Goal: Transaction & Acquisition: Download file/media

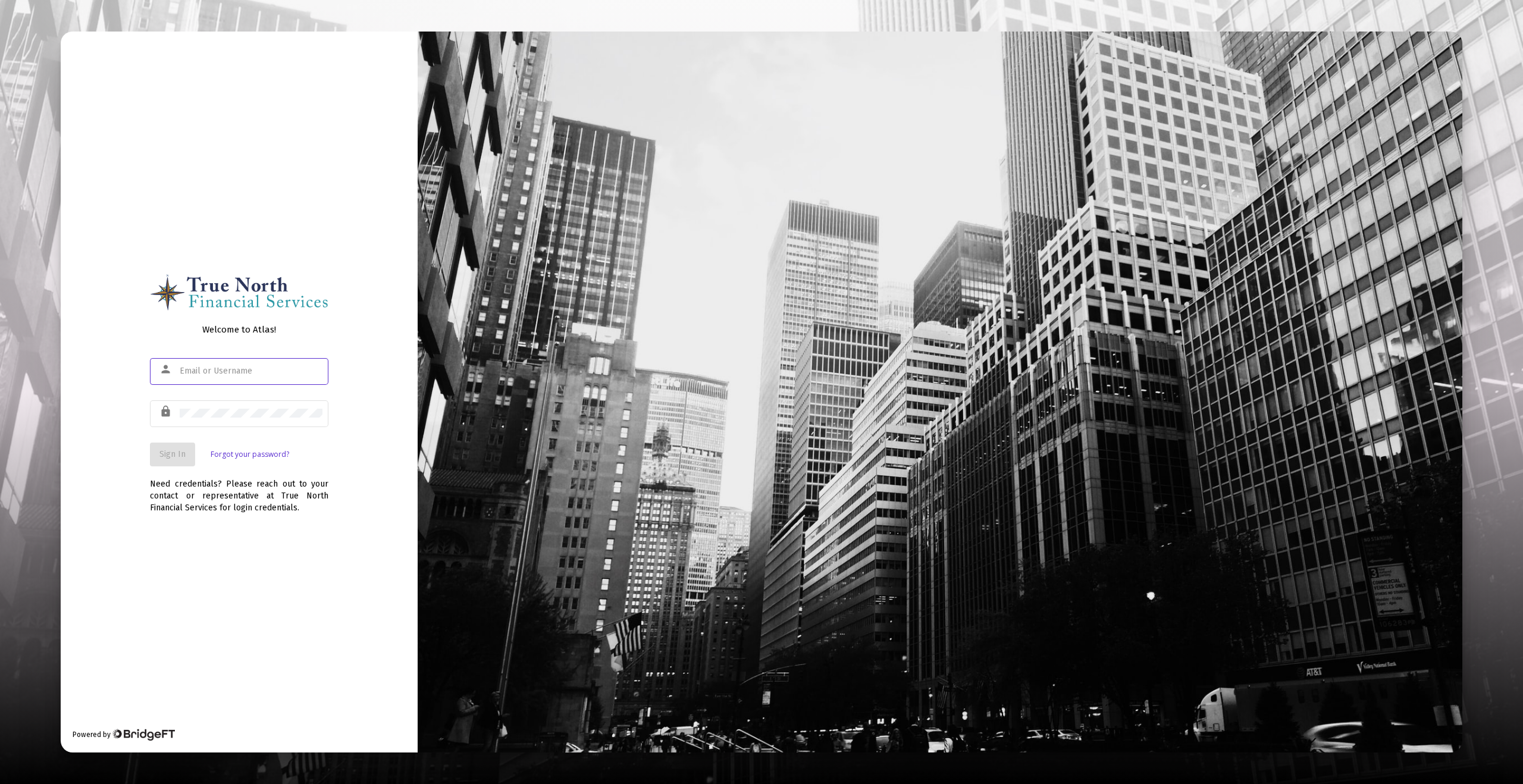
type input "[EMAIL_ADDRESS][DOMAIN_NAME]"
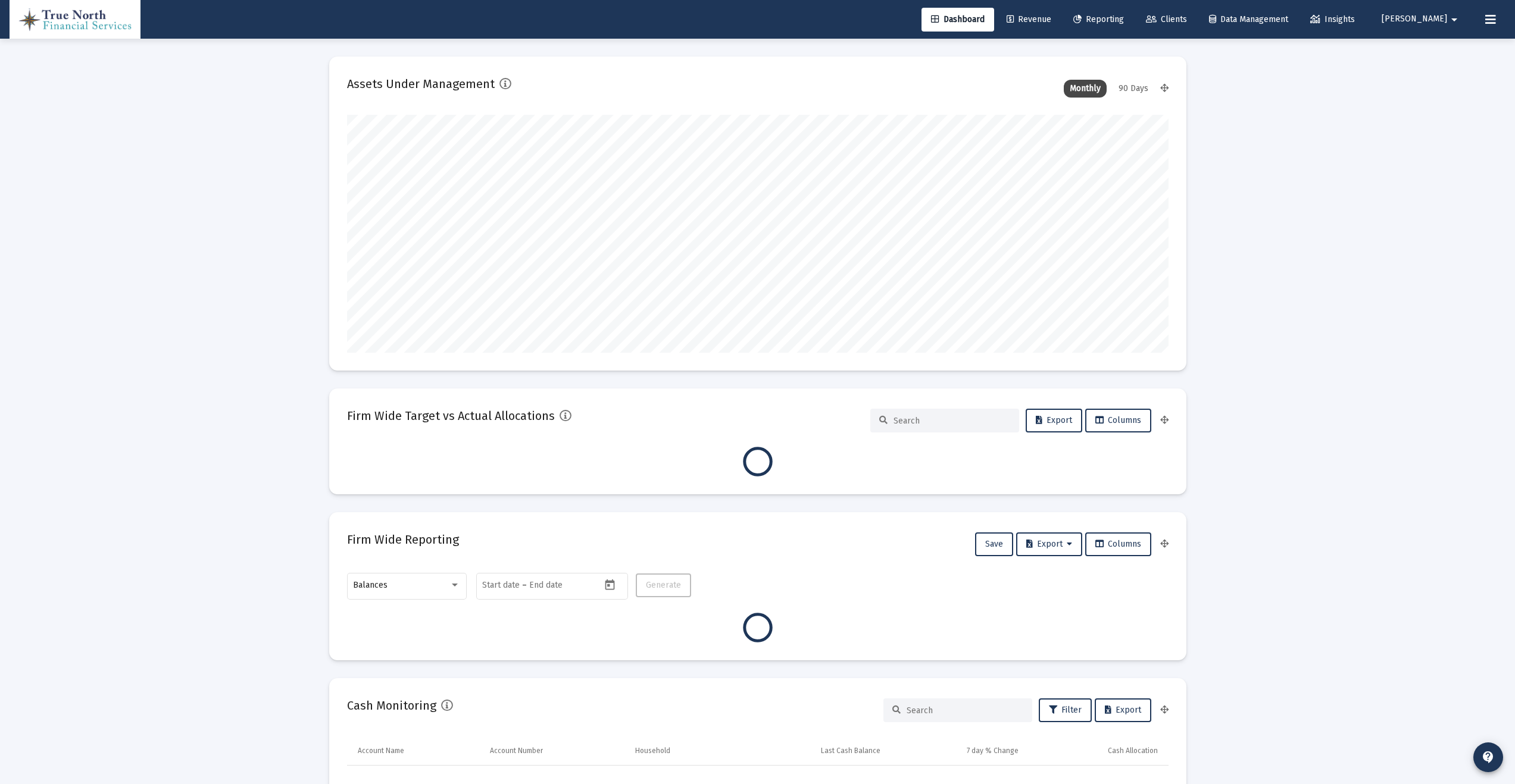
scroll to position [238, 822]
type input "[DATE]"
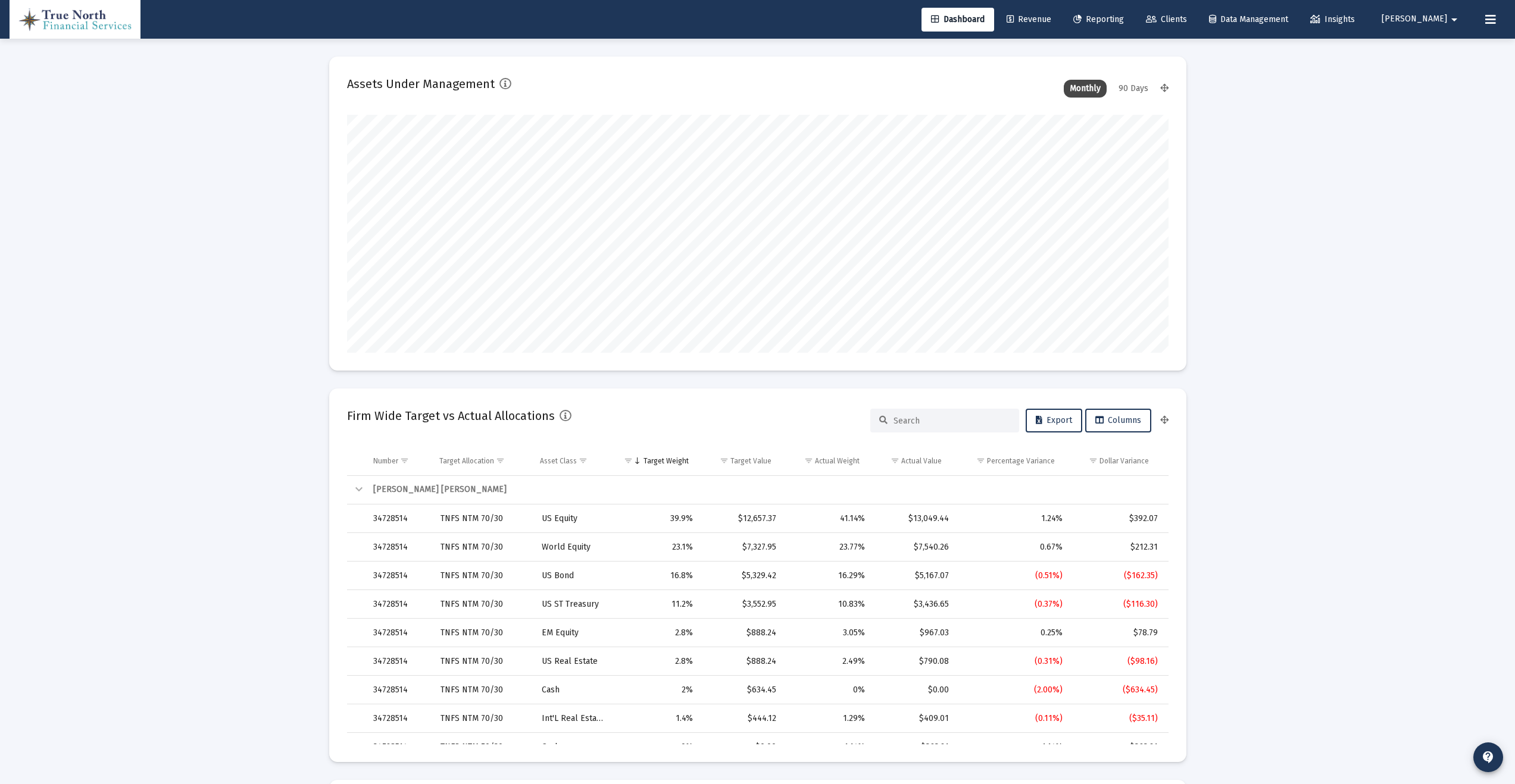
scroll to position [238, 384]
type input "[EMAIL_ADDRESS][DOMAIN_NAME]"
click at [1124, 17] on span "Reporting" at bounding box center [1098, 20] width 50 height 10
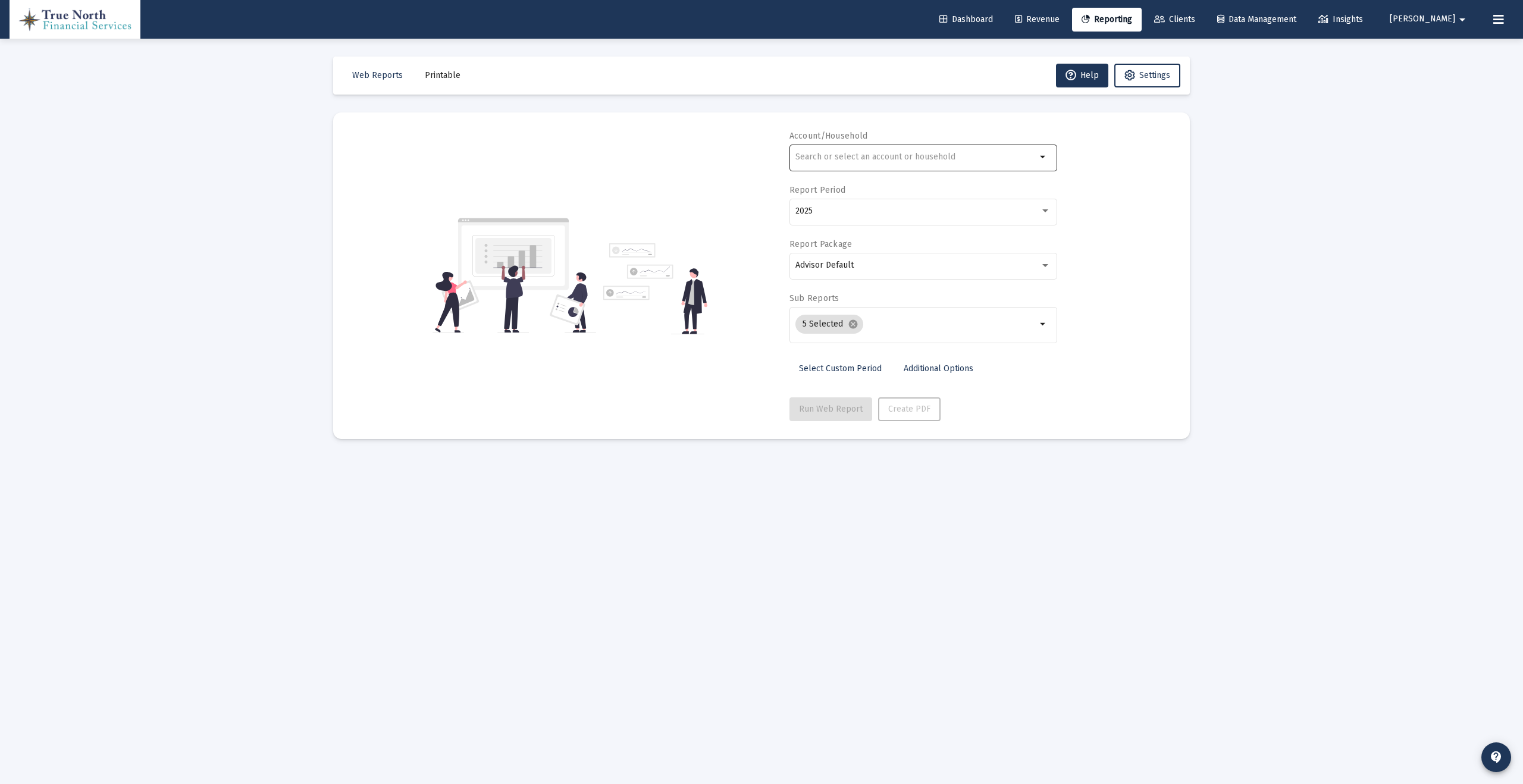
click at [892, 150] on div at bounding box center [916, 157] width 241 height 29
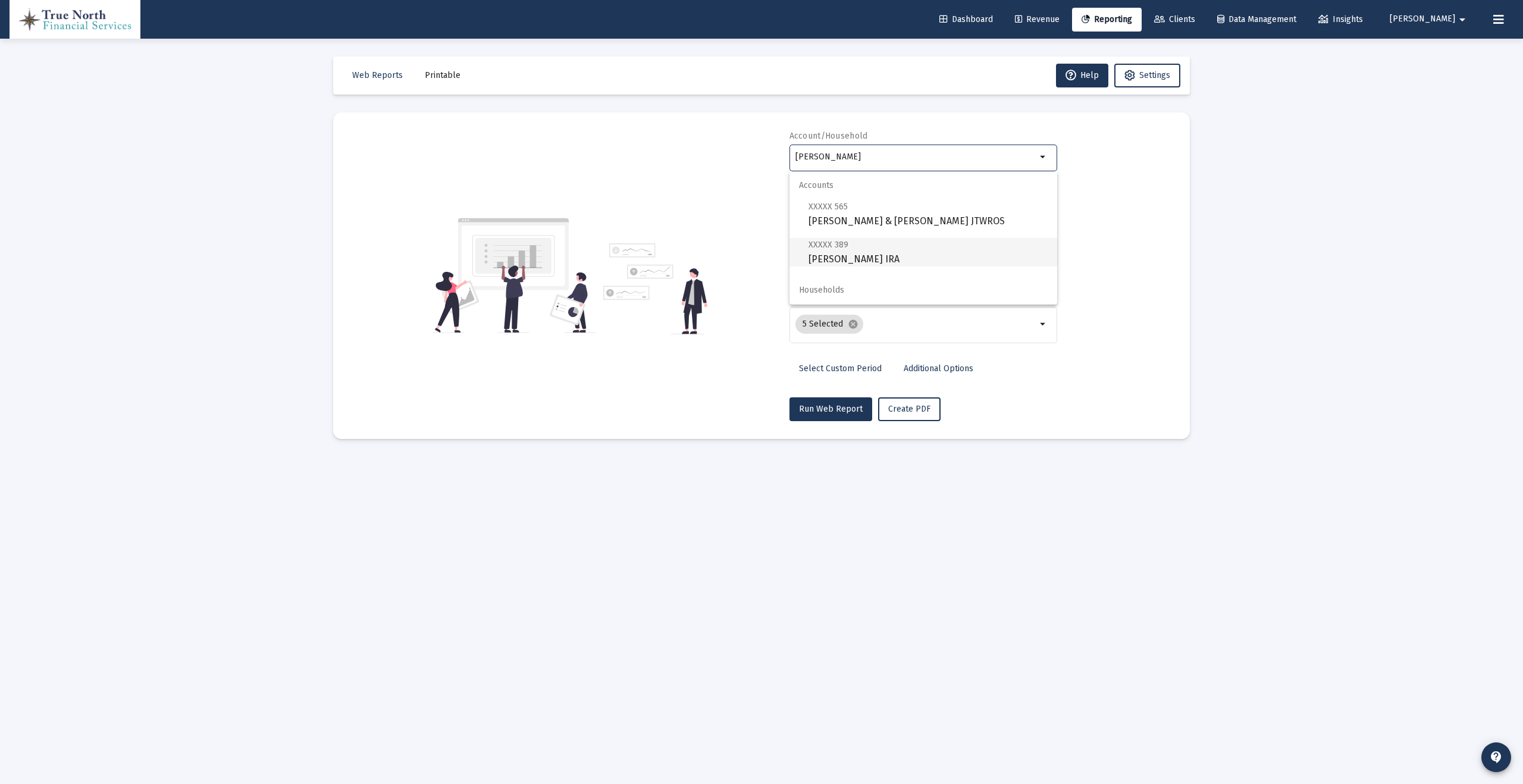
click at [882, 248] on span "XXXXX 389 [PERSON_NAME] IRA" at bounding box center [928, 252] width 239 height 29
type input "[PERSON_NAME] IRA"
click at [870, 210] on div "2025" at bounding box center [918, 210] width 245 height 9
click at [848, 210] on span "2025" at bounding box center [919, 210] width 245 height 25
click at [861, 268] on div "Advisor Default" at bounding box center [918, 265] width 245 height 9
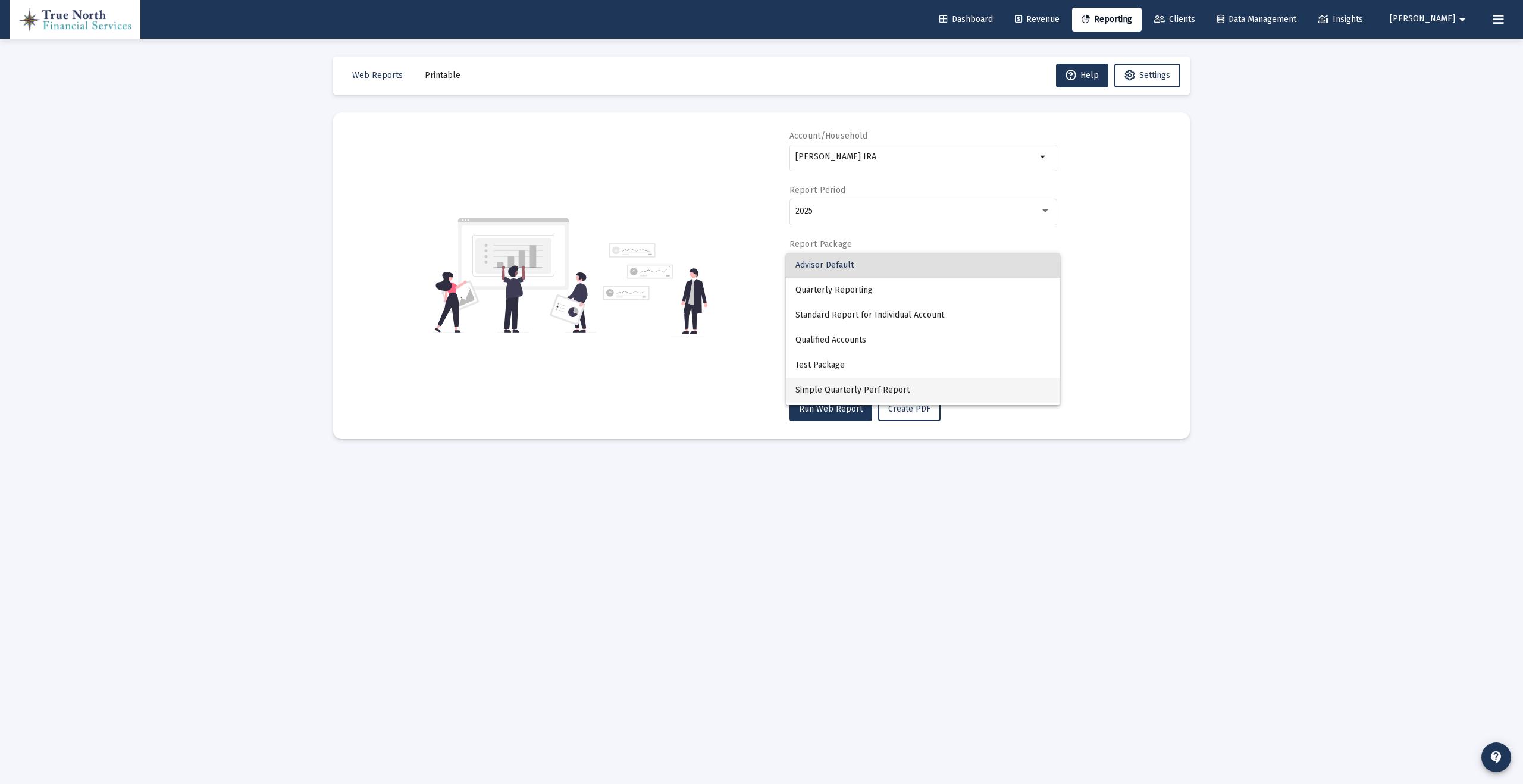
click at [854, 391] on span "Simple Quarterly Perf Report" at bounding box center [924, 389] width 256 height 25
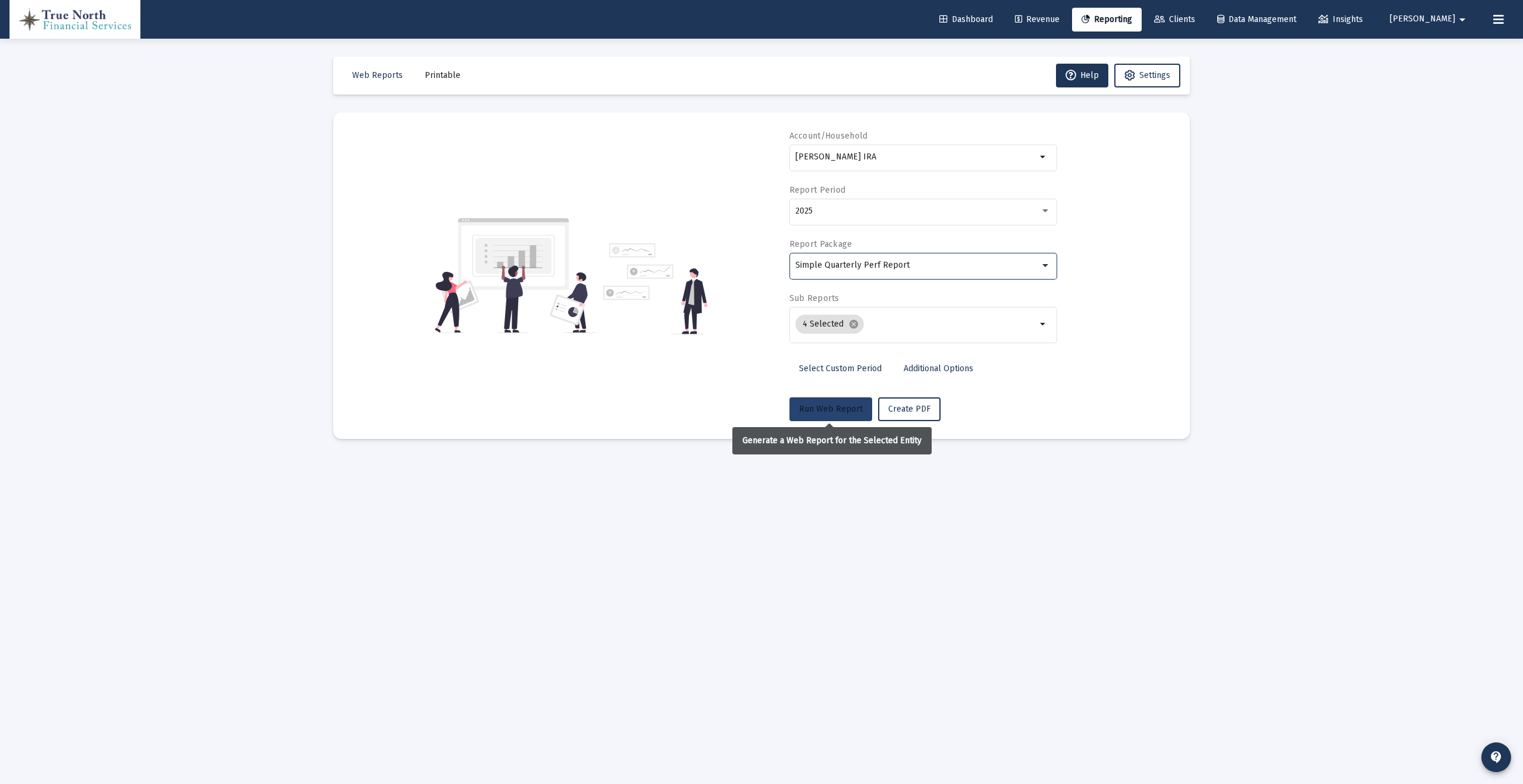
click at [846, 409] on span "Run Web Report" at bounding box center [831, 409] width 64 height 10
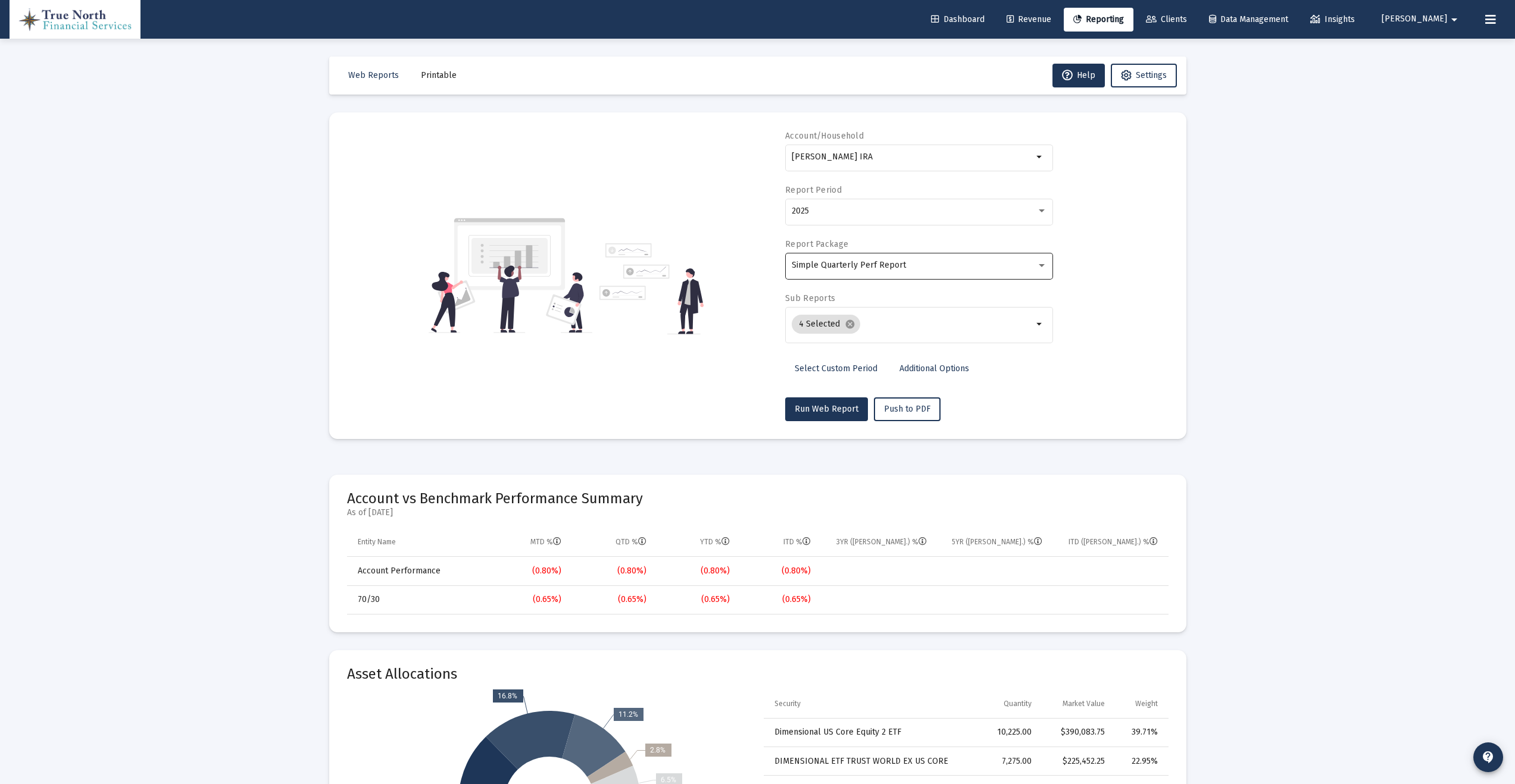
click at [948, 268] on div "Simple Quarterly Perf Report" at bounding box center [914, 265] width 245 height 9
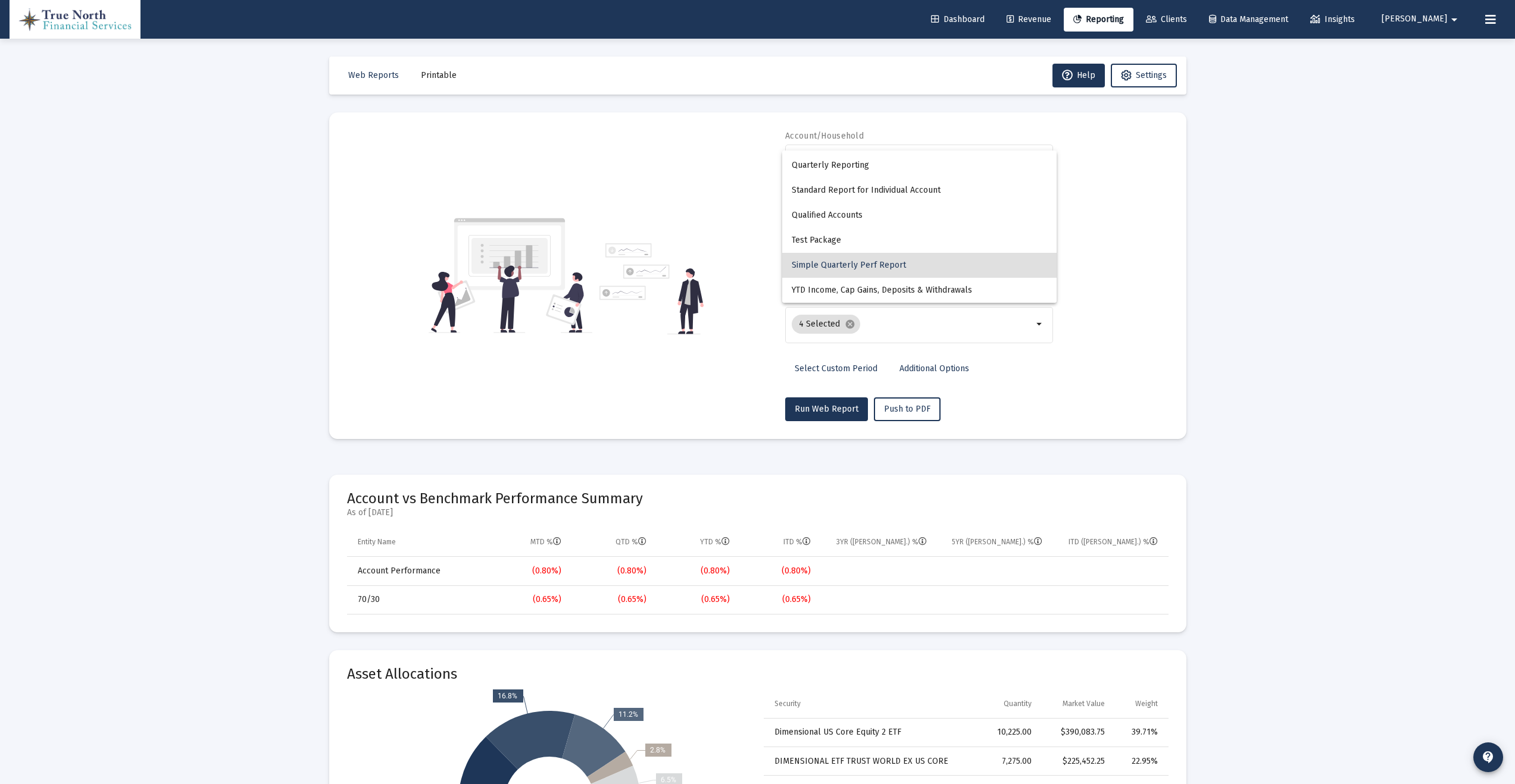
click at [940, 266] on span "Simple Quarterly Perf Report" at bounding box center [920, 265] width 256 height 25
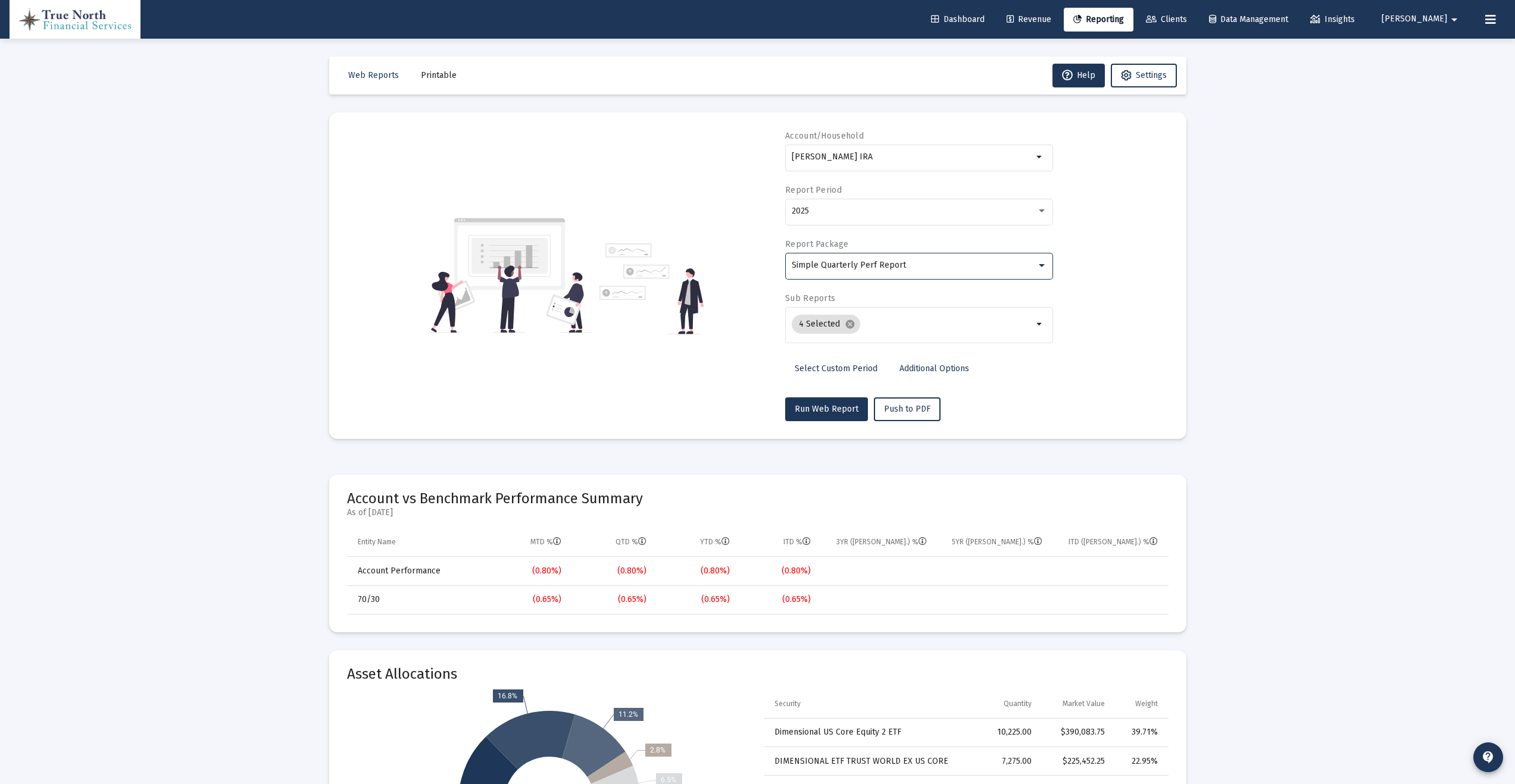
click at [905, 263] on div "Simple Quarterly Perf Report" at bounding box center [914, 265] width 245 height 9
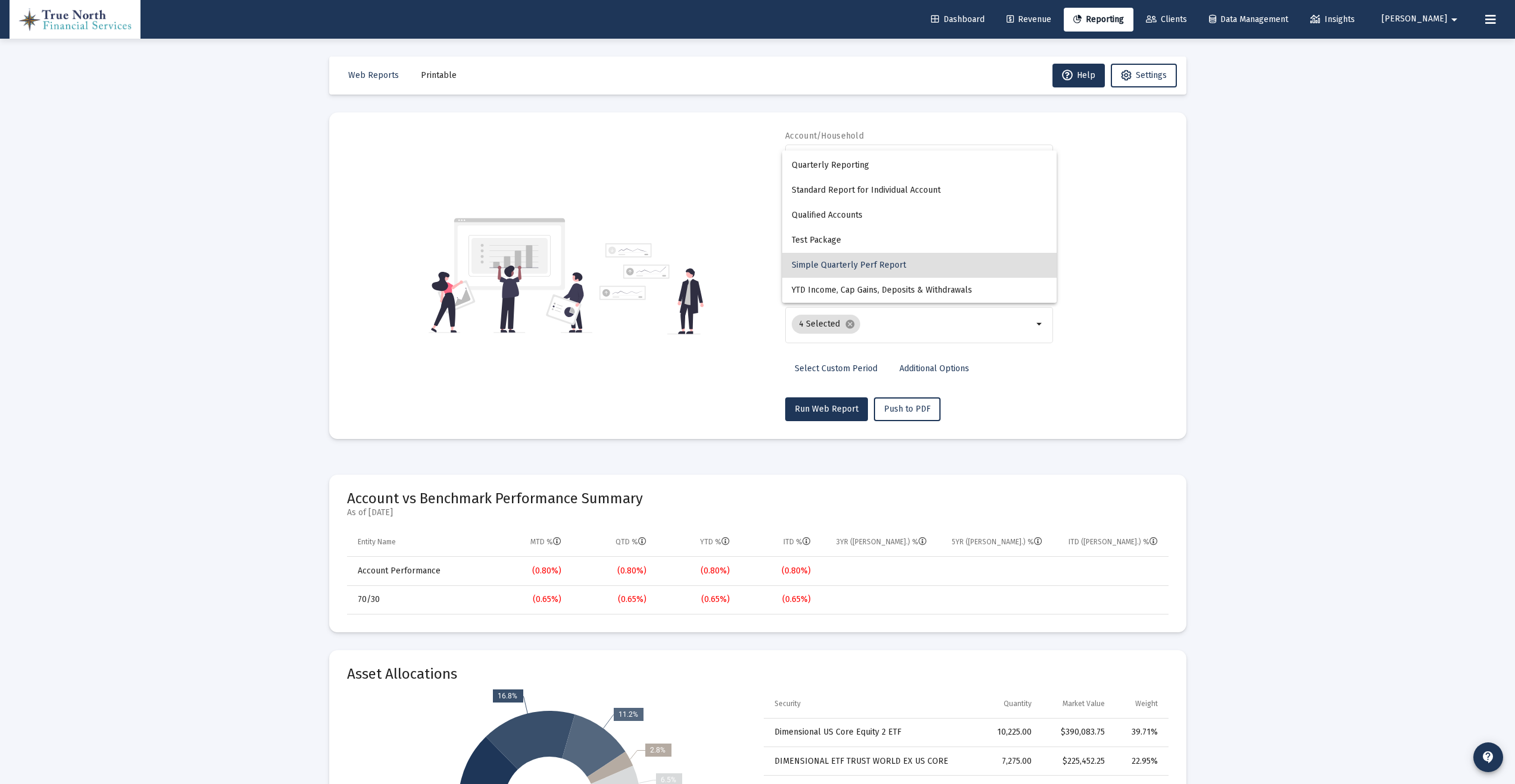
click at [948, 269] on span "Simple Quarterly Perf Report" at bounding box center [920, 265] width 256 height 25
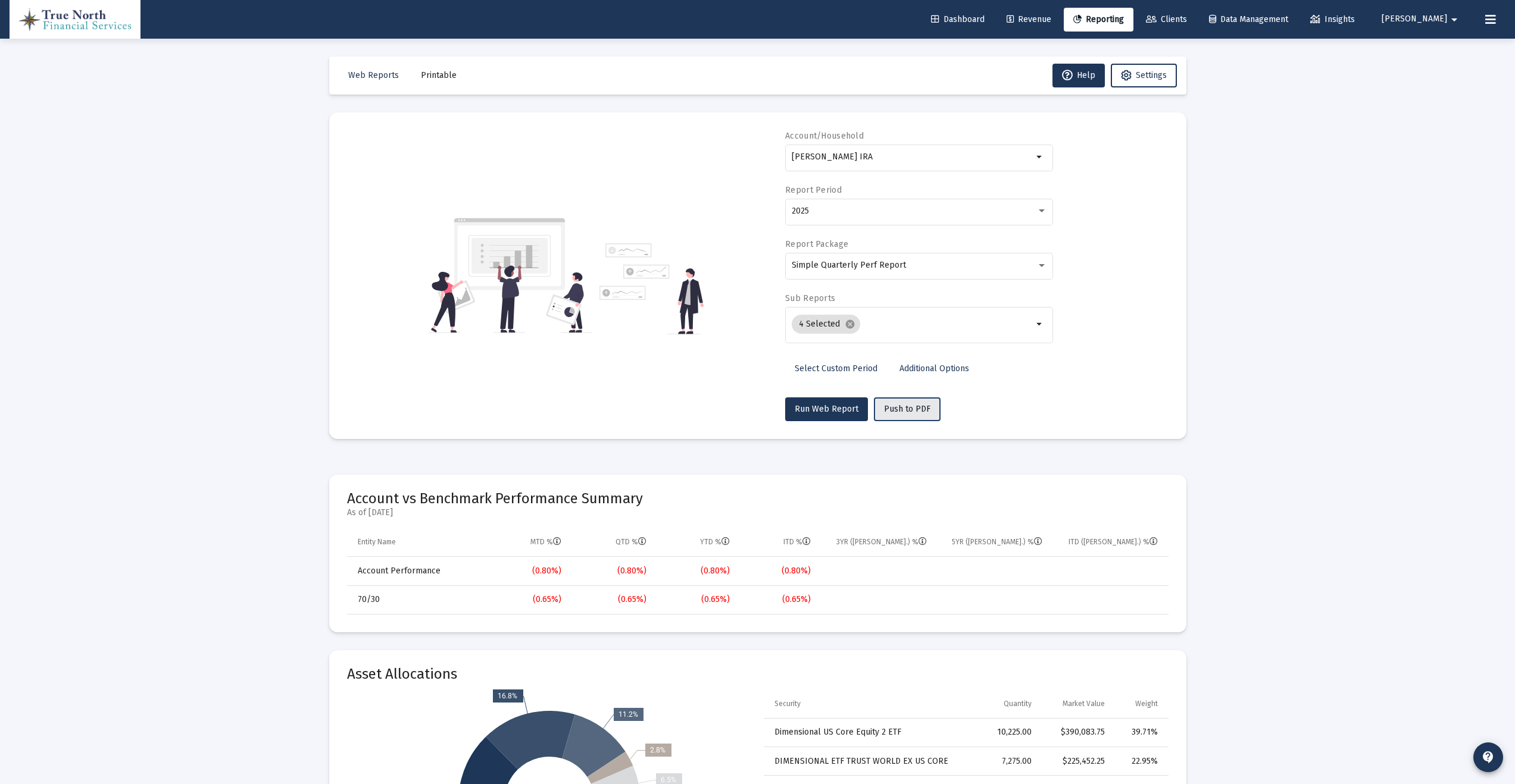
click at [918, 406] on span "Push to PDF" at bounding box center [907, 409] width 46 height 10
click at [840, 754] on span "View Reports" at bounding box center [826, 757] width 50 height 10
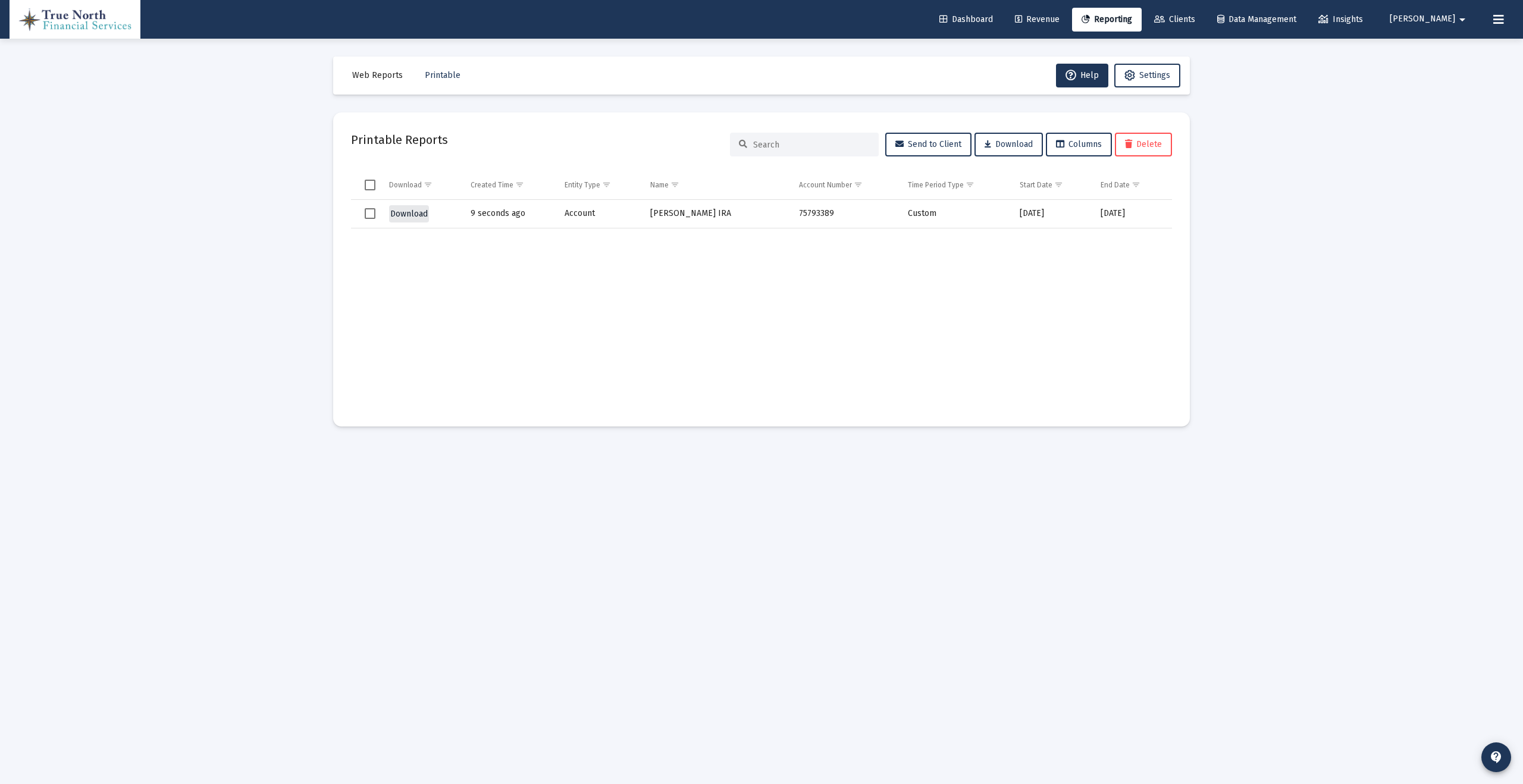
click at [407, 211] on span "Download" at bounding box center [409, 214] width 37 height 10
click at [1442, 20] on span "[PERSON_NAME]" at bounding box center [1422, 20] width 66 height 10
click at [1442, 77] on button "Logout" at bounding box center [1444, 79] width 71 height 29
